Goal: Find specific page/section: Find specific page/section

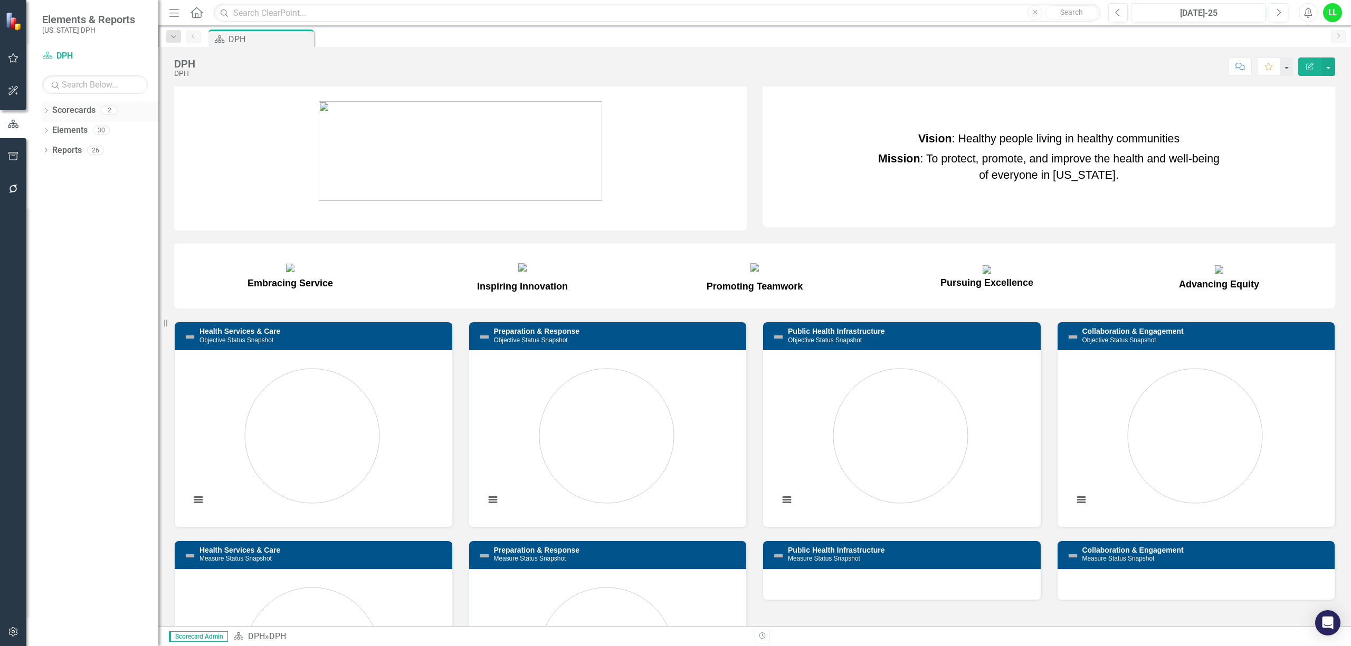
click at [76, 109] on link "Scorecards" at bounding box center [73, 110] width 43 height 12
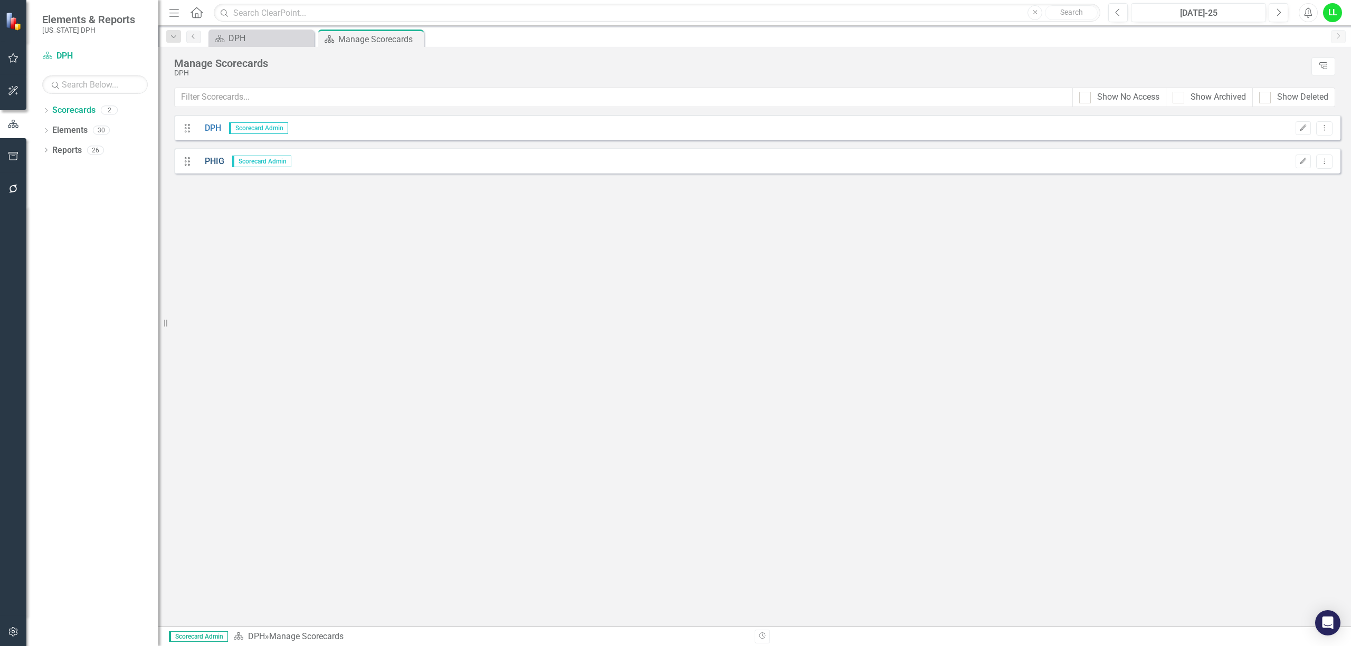
click at [211, 161] on link "PHIG" at bounding box center [210, 162] width 27 height 12
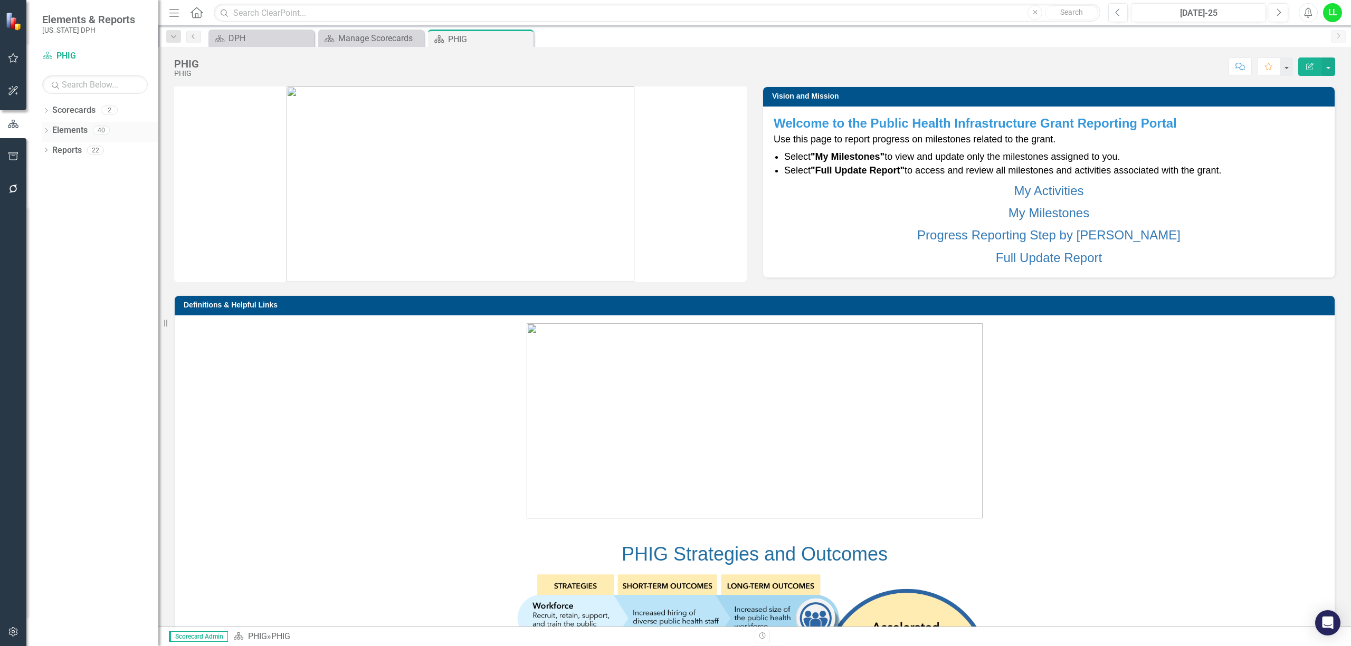
click at [45, 128] on div "Dropdown" at bounding box center [45, 131] width 7 height 9
click at [81, 149] on link "Project Projects" at bounding box center [80, 151] width 45 height 12
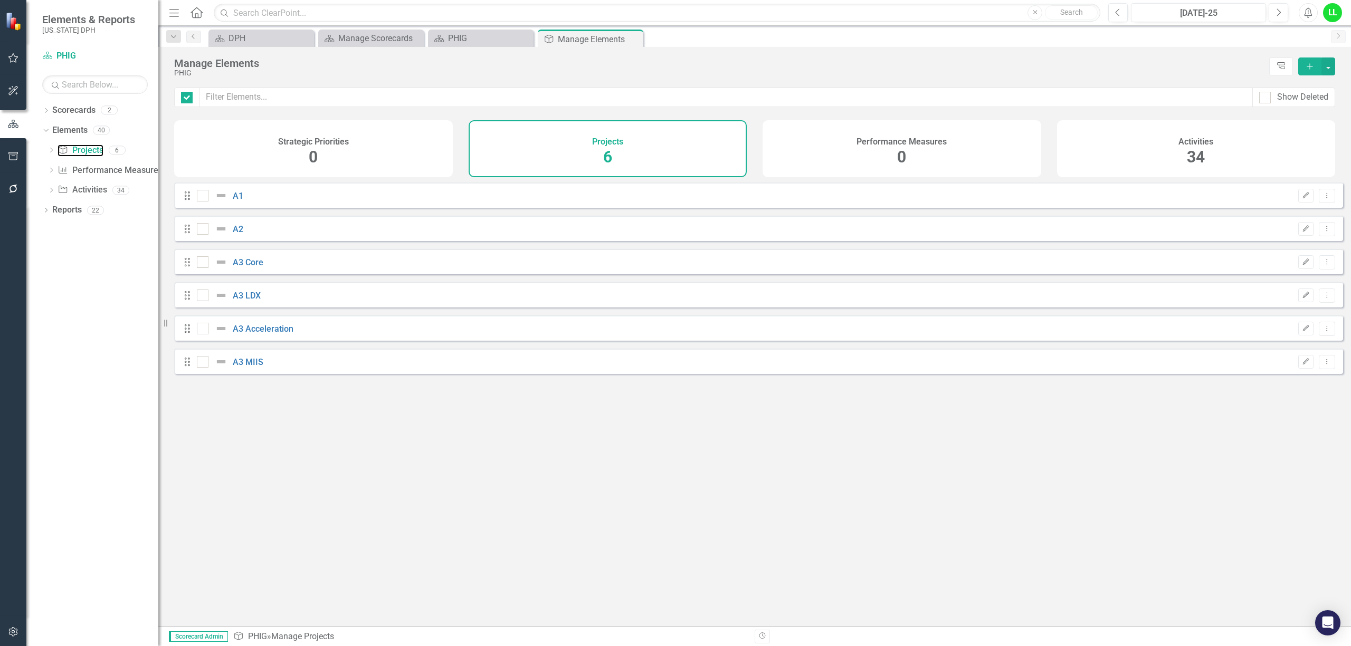
checkbox input "false"
click at [237, 267] on link "A3 Core" at bounding box center [248, 263] width 31 height 10
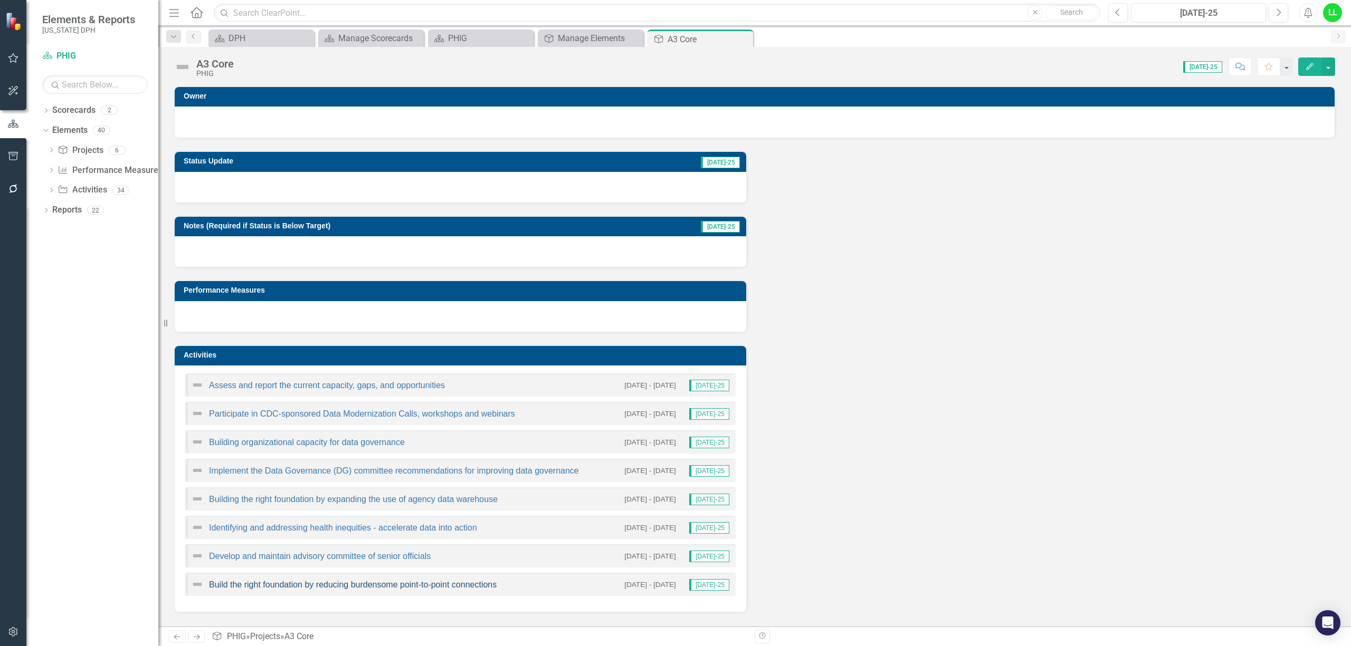
click at [328, 585] on link "Build the right foundation by reducing burdensome point-to-point connections" at bounding box center [353, 585] width 288 height 9
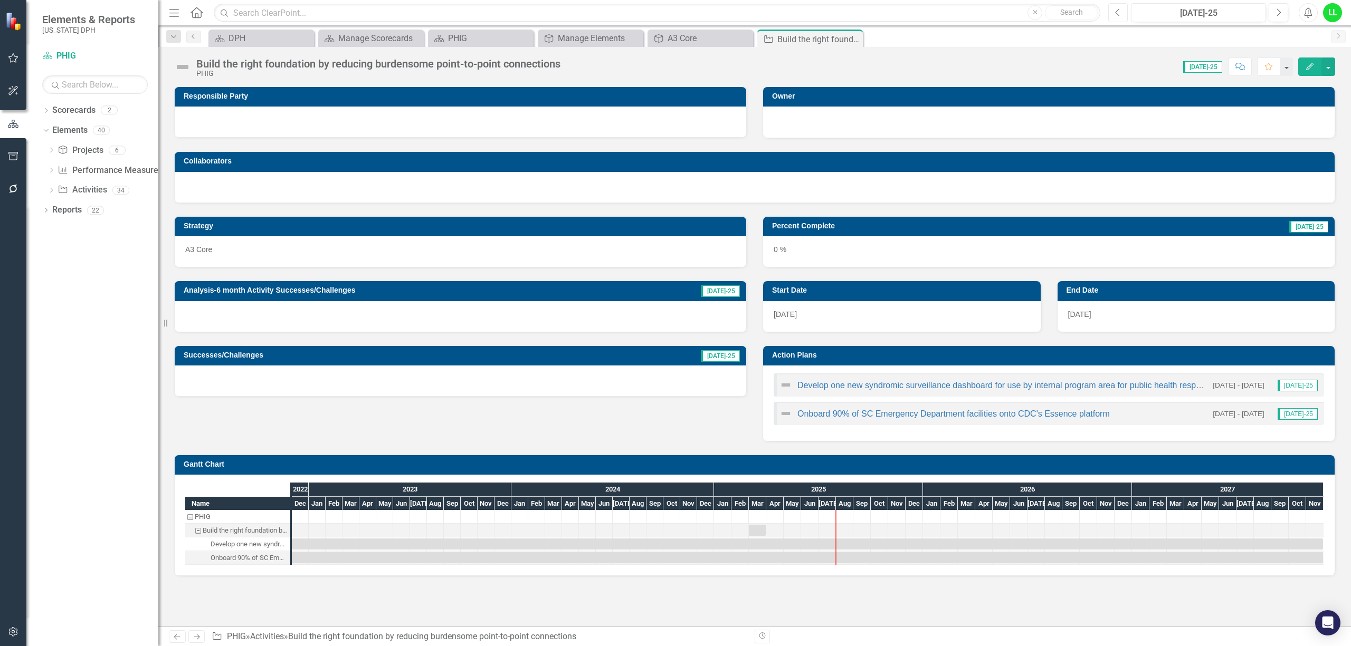
click at [1119, 8] on icon "Previous" at bounding box center [1118, 12] width 6 height 9
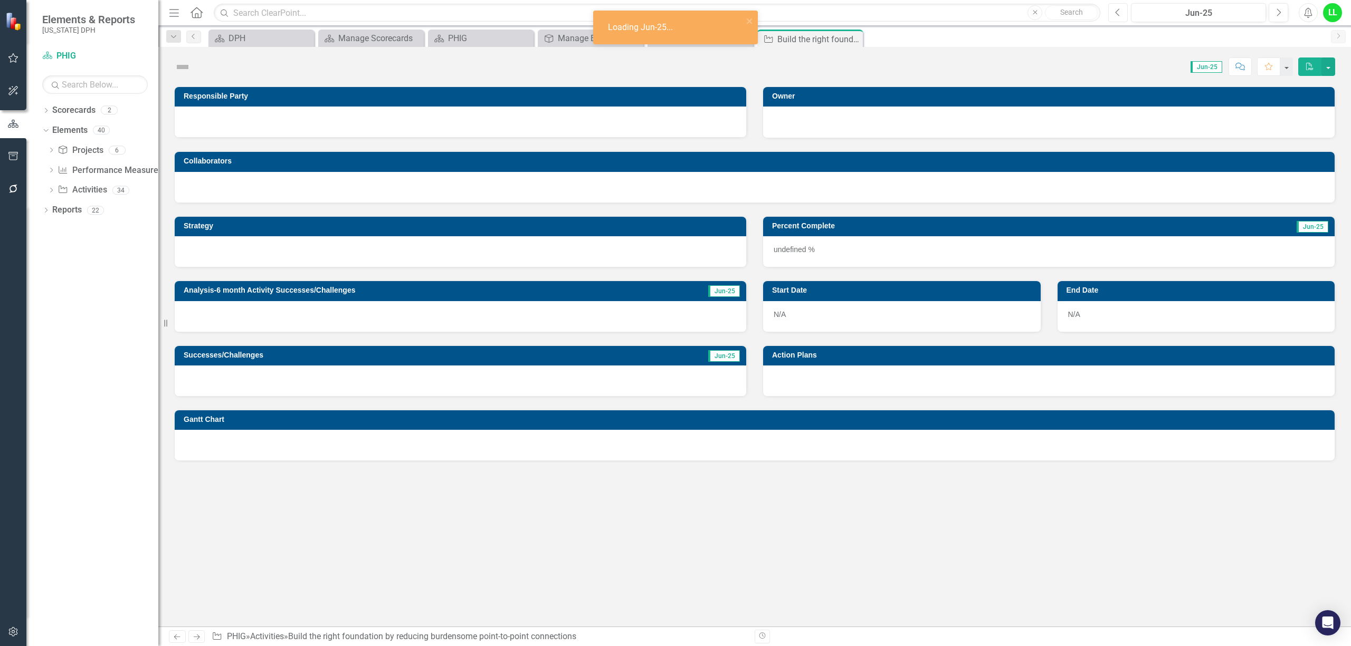
click at [1119, 8] on icon "Previous" at bounding box center [1118, 12] width 6 height 9
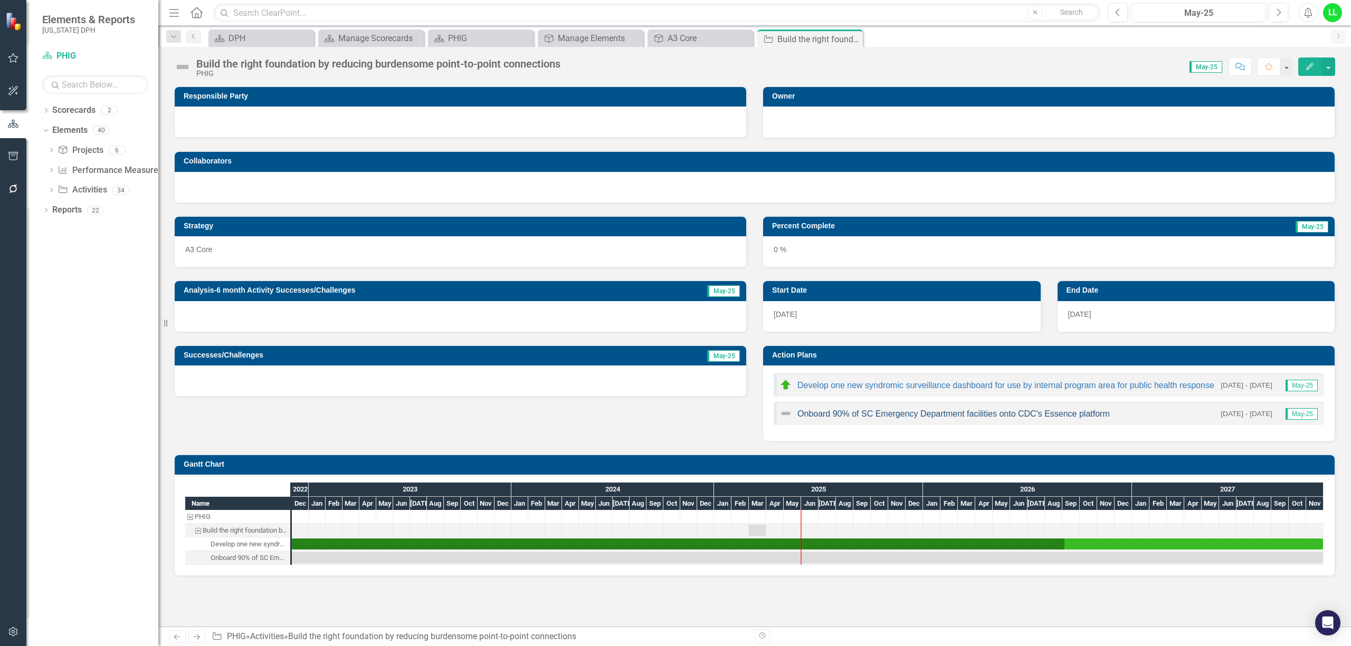
click at [936, 414] on link "Onboard 90% of SC Emergency Department facilities onto CDC's Essence platform" at bounding box center [953, 414] width 312 height 9
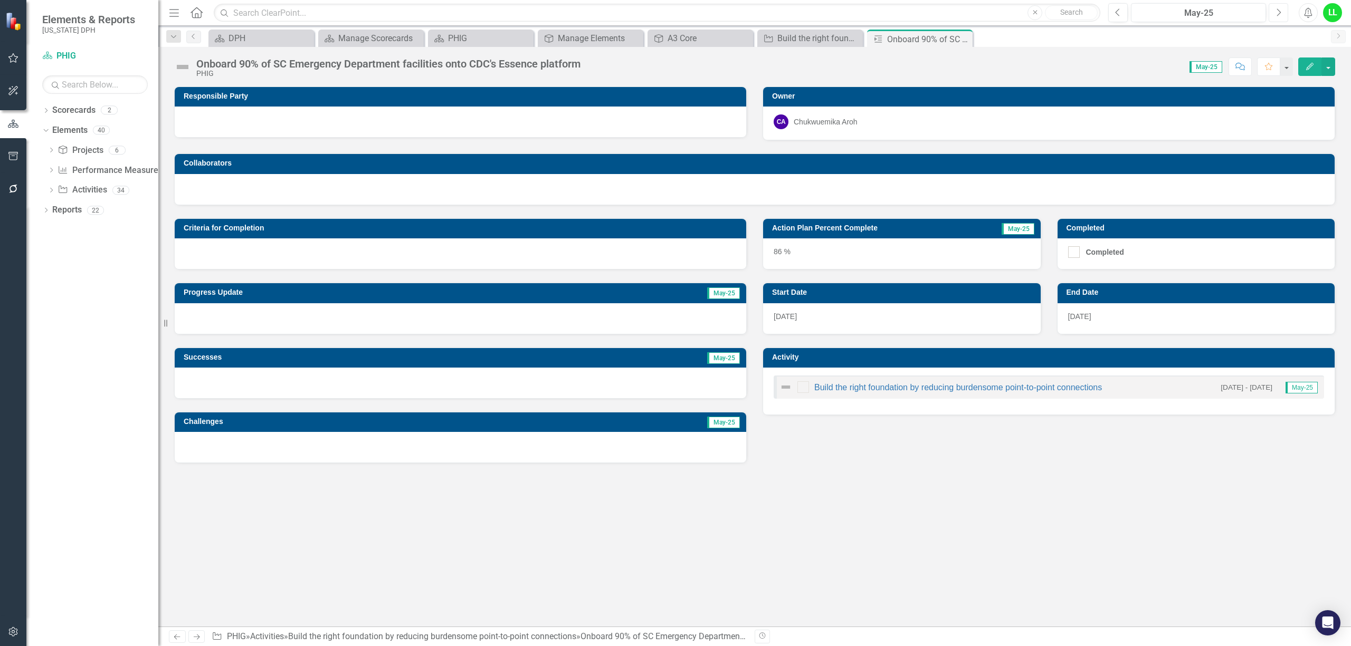
click at [1276, 9] on icon "Next" at bounding box center [1279, 12] width 6 height 9
